Goal: Information Seeking & Learning: Learn about a topic

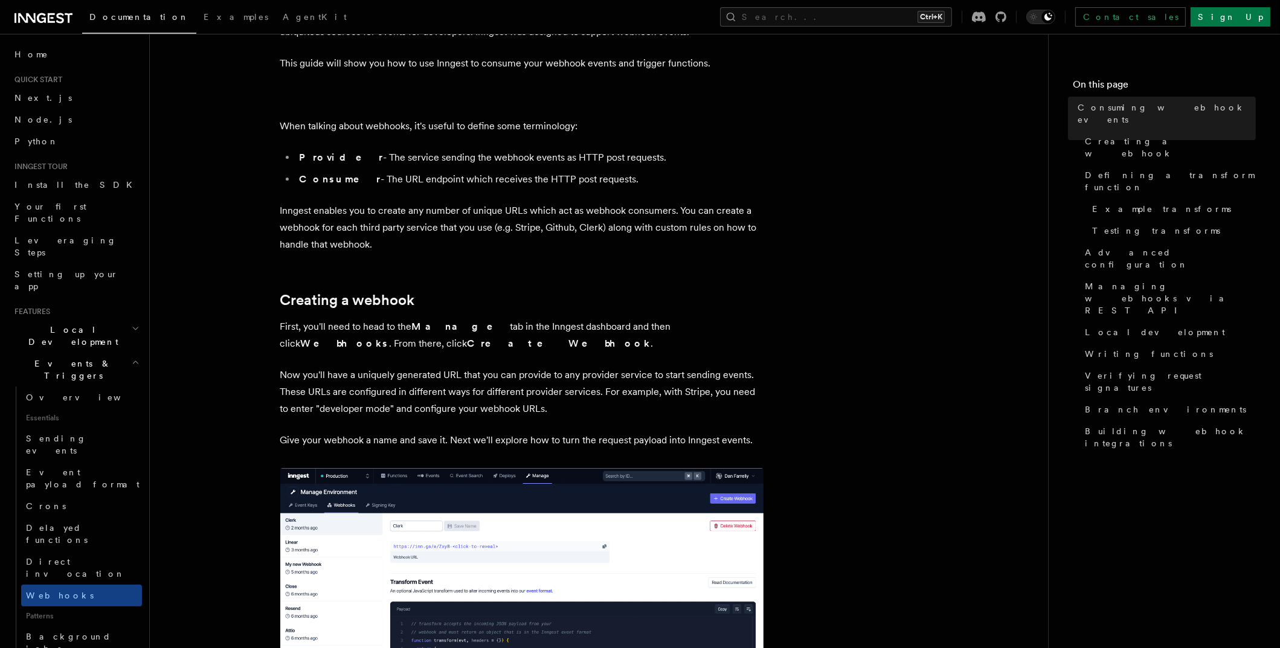
scroll to position [120, 0]
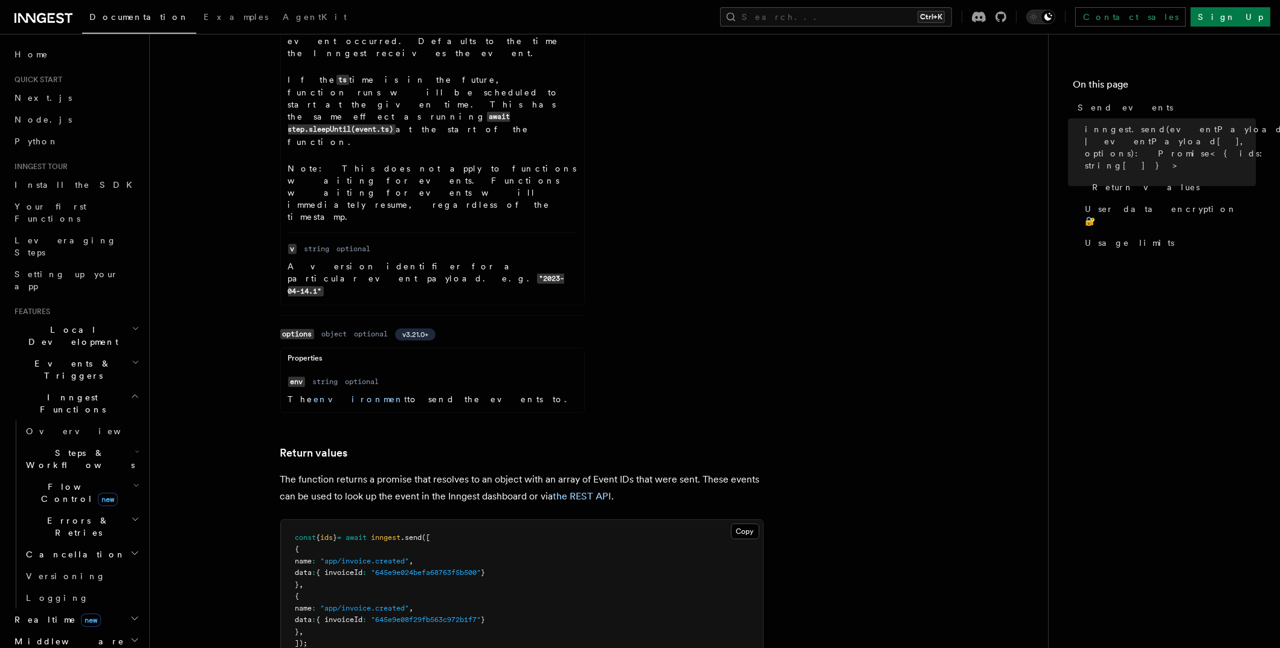
scroll to position [1026, 0]
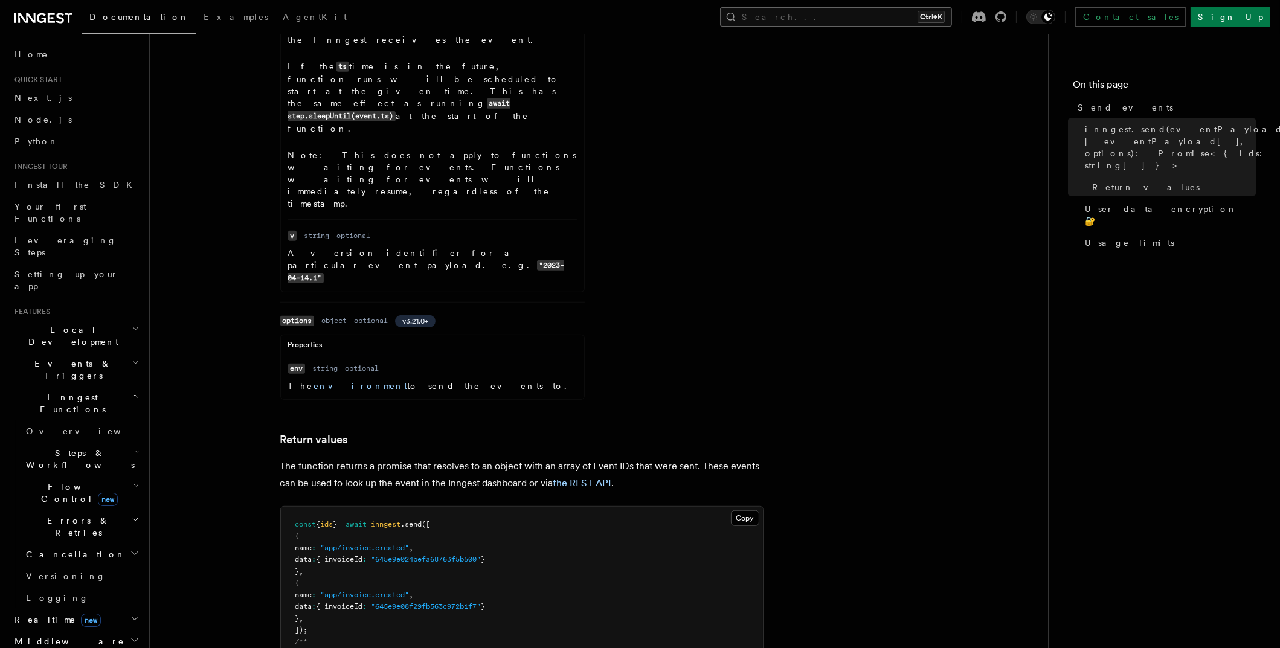
click at [876, 21] on button "Search... Ctrl+K" at bounding box center [836, 16] width 232 height 19
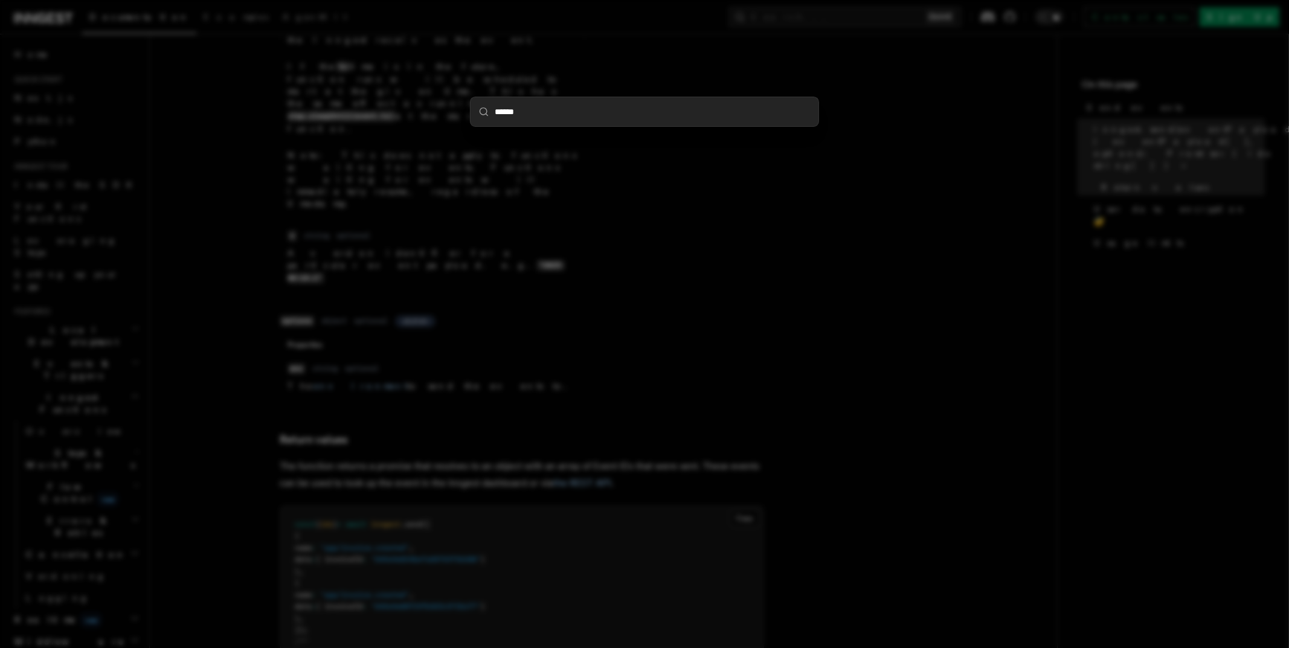
type input "*******"
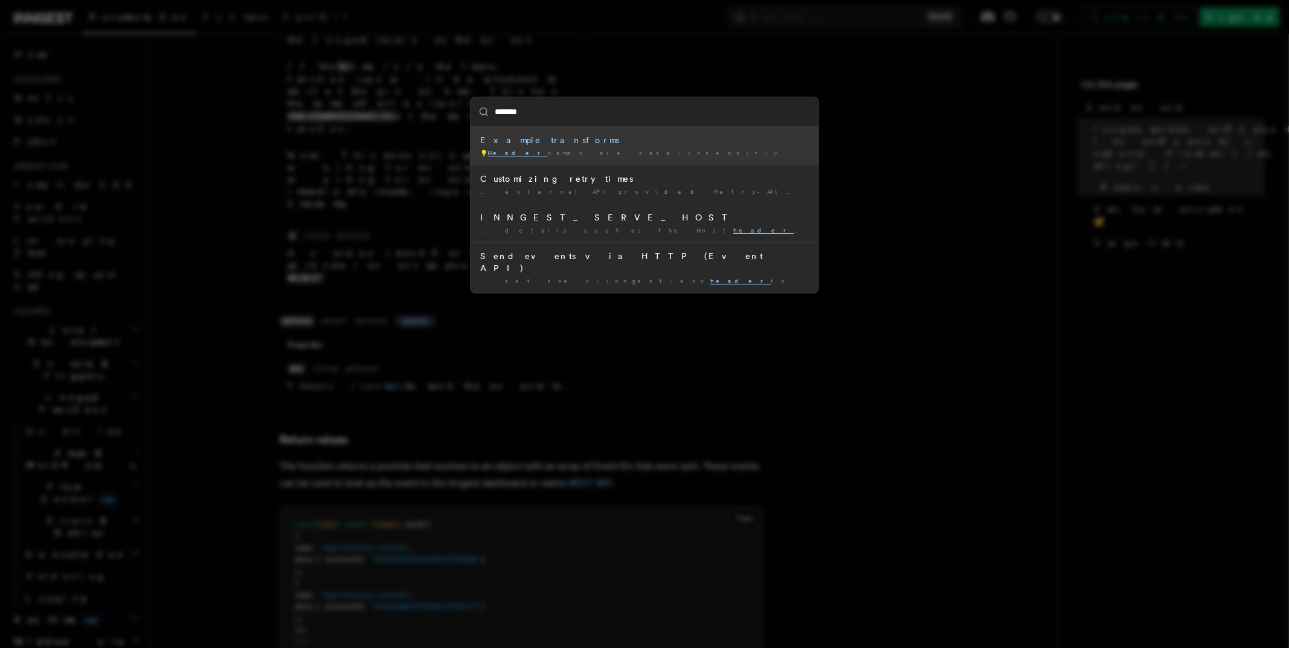
click at [558, 155] on div "💡 Header names are case-insensitive and are canonicalized by …" at bounding box center [644, 153] width 329 height 9
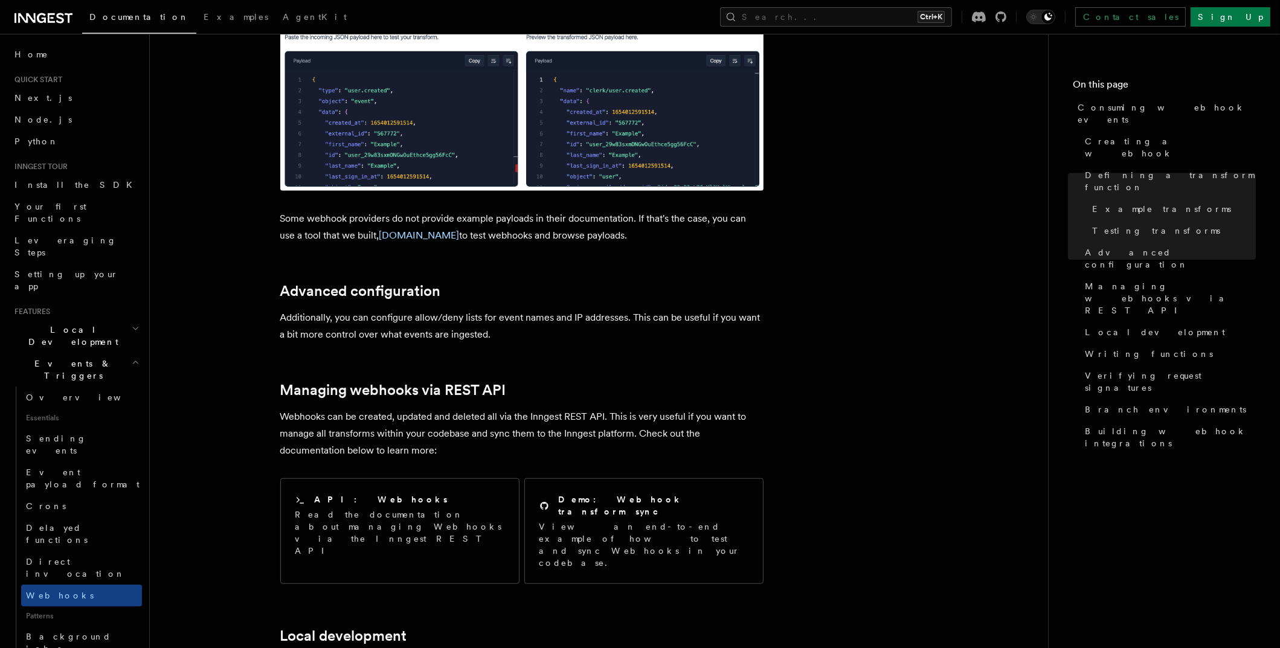
scroll to position [2234, 0]
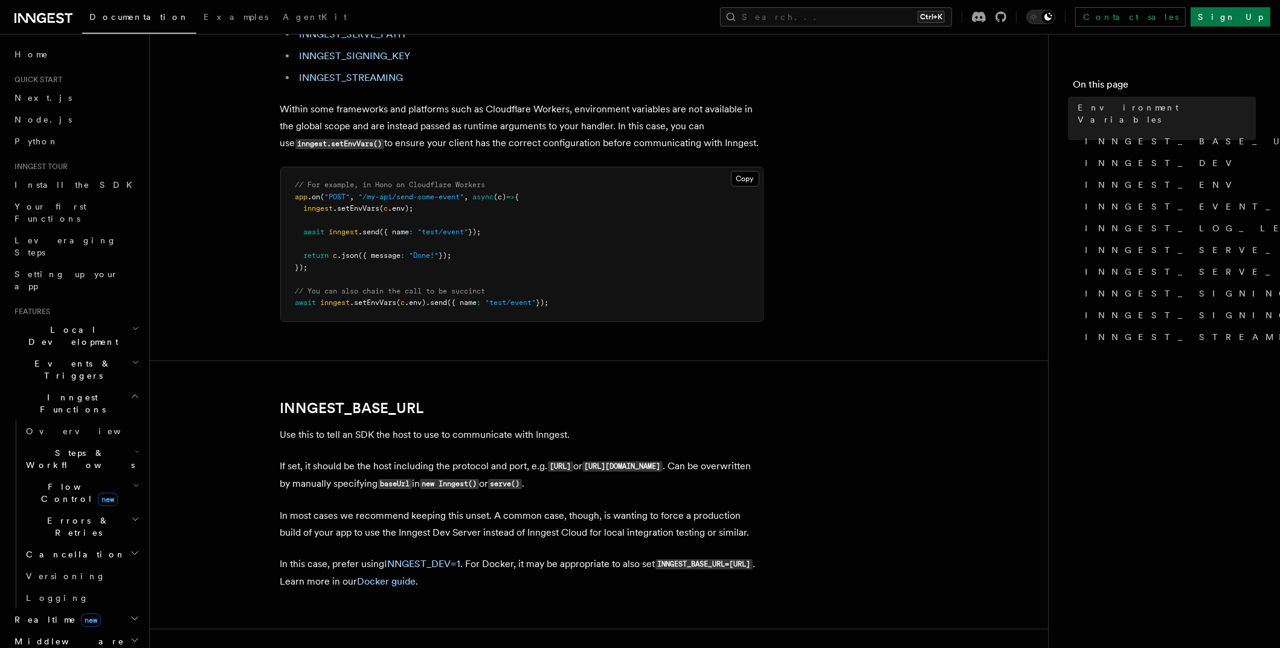
scroll to position [301, 0]
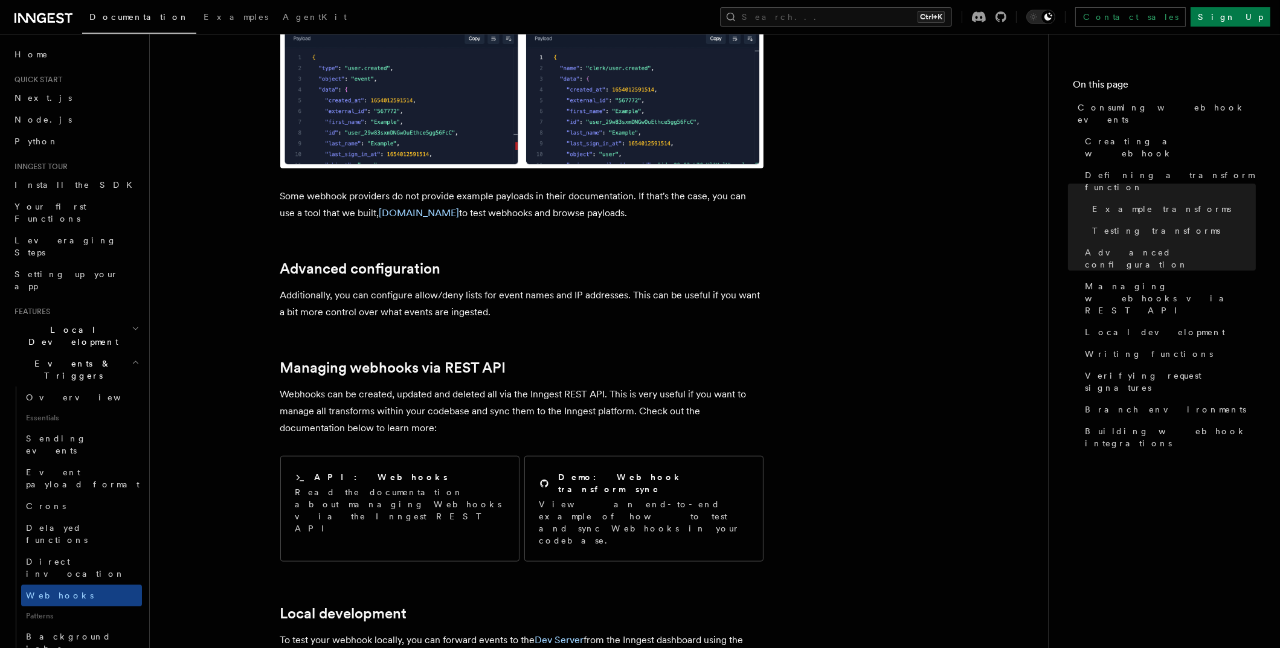
scroll to position [2234, 0]
